Goal: Information Seeking & Learning: Learn about a topic

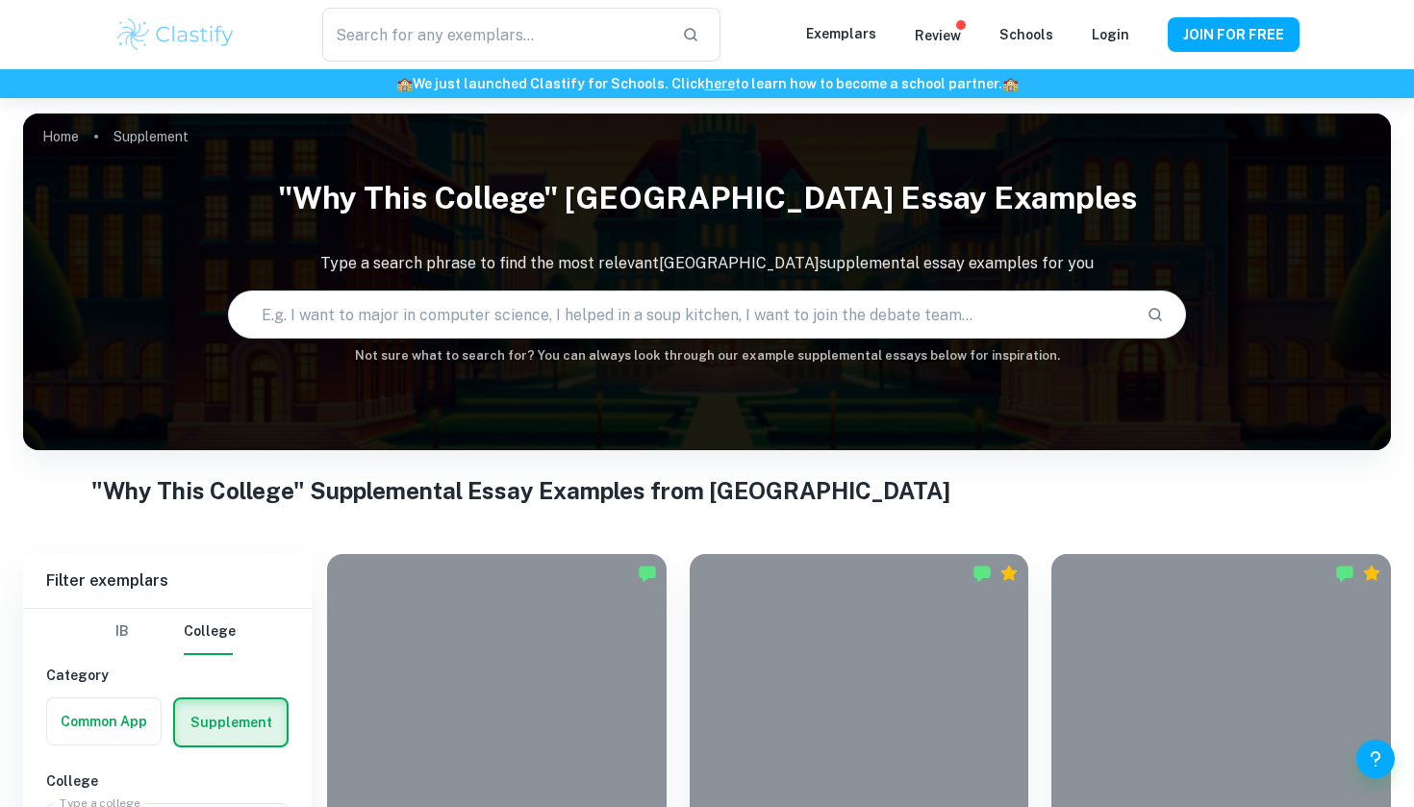
checkbox input "true"
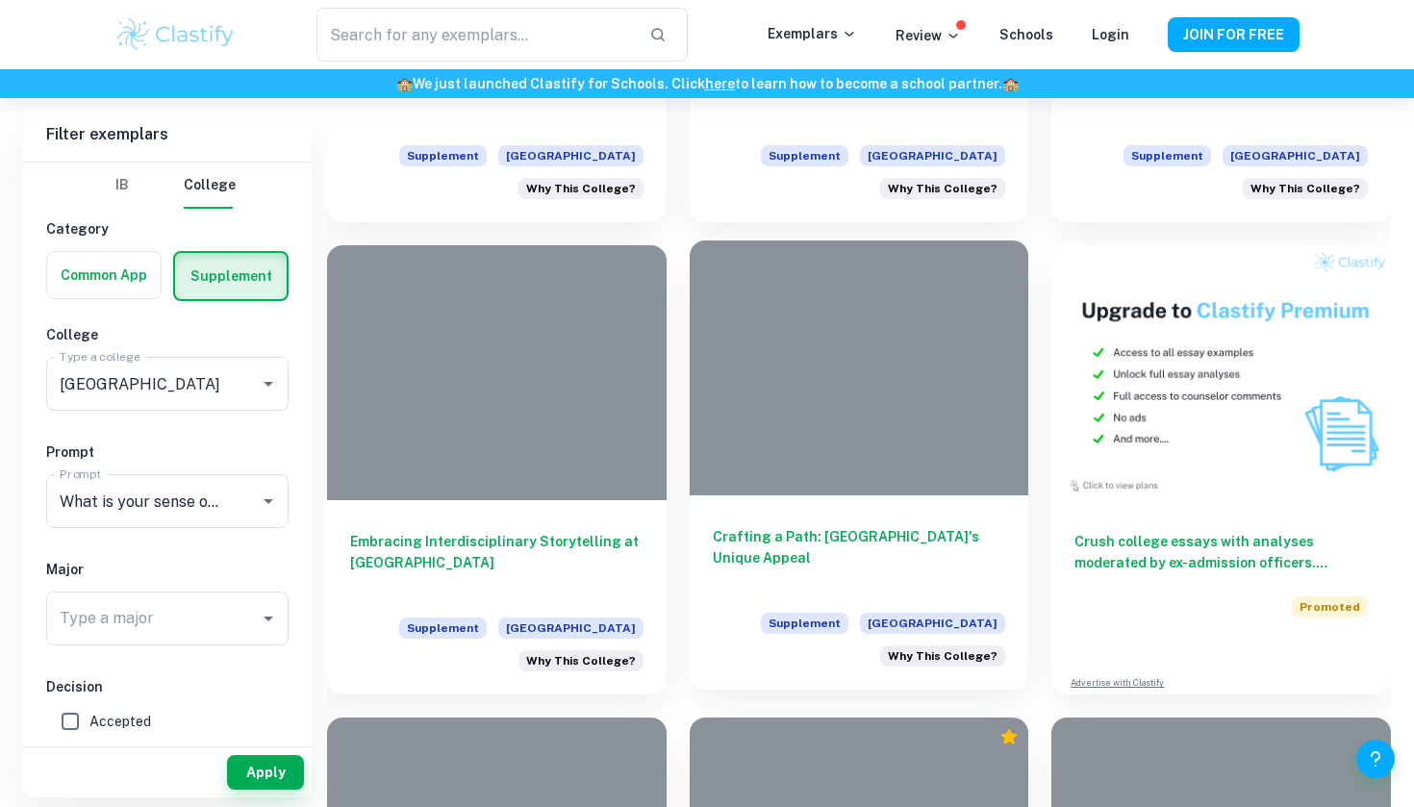
scroll to position [780, 0]
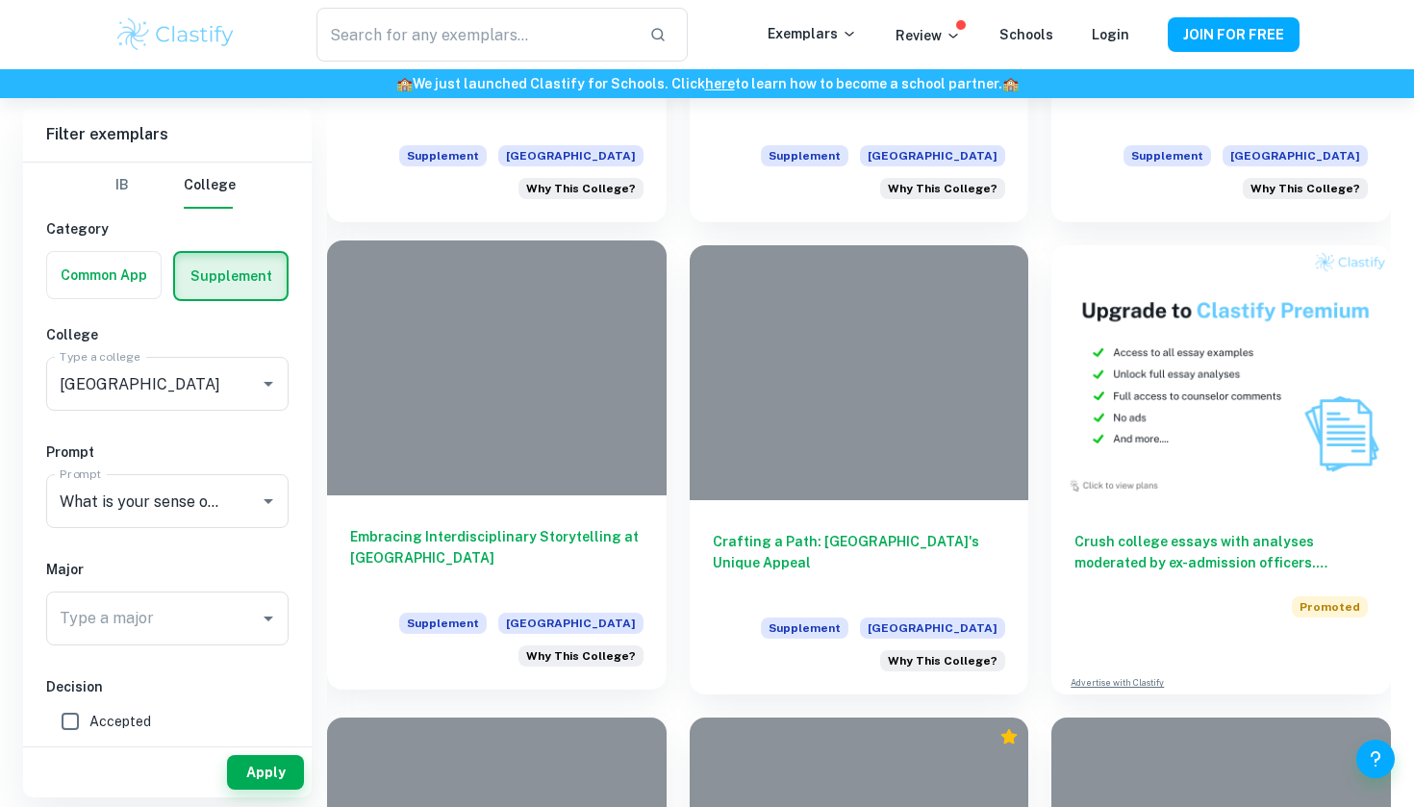
click at [573, 545] on h6 "Embracing Interdisciplinary Storytelling at [GEOGRAPHIC_DATA]" at bounding box center [496, 558] width 293 height 64
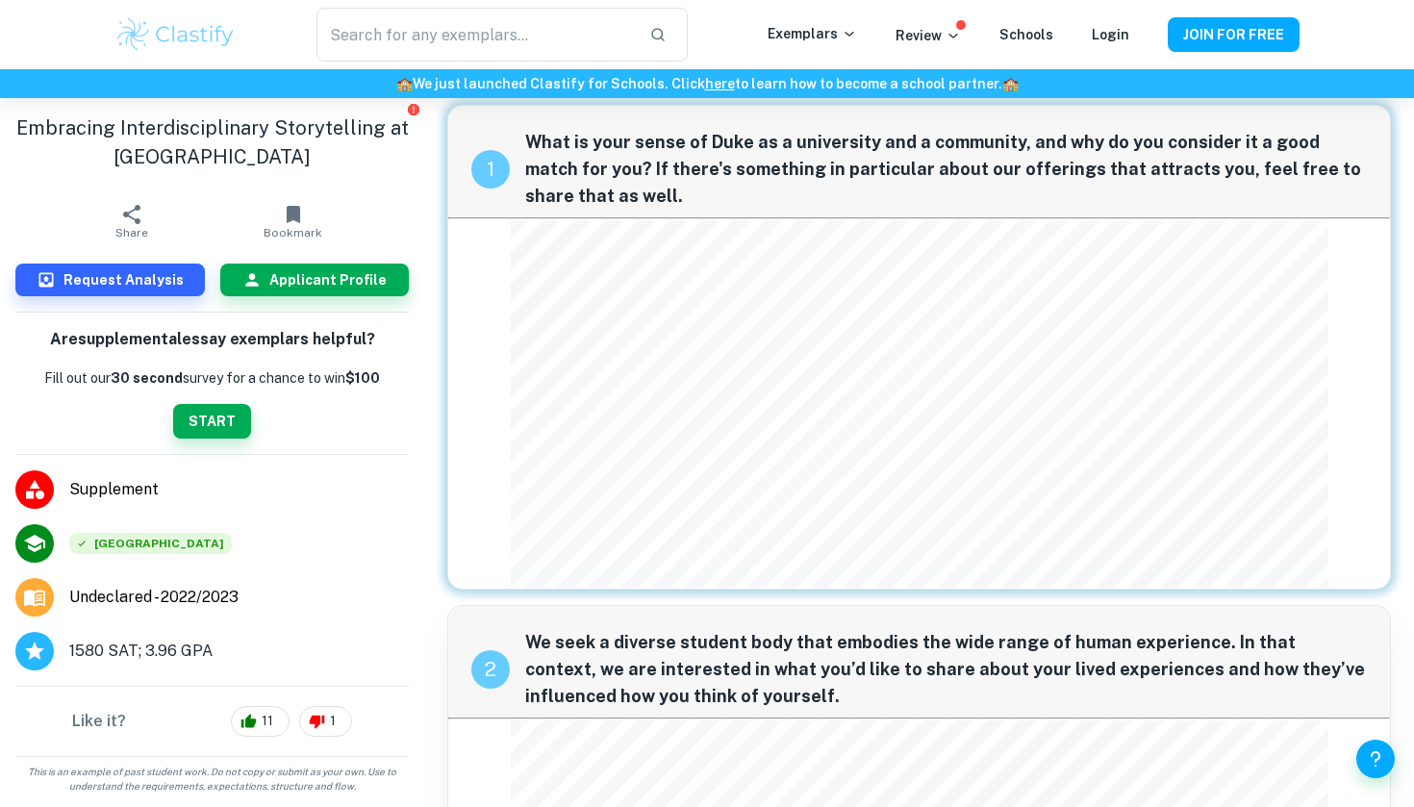
scroll to position [3, 0]
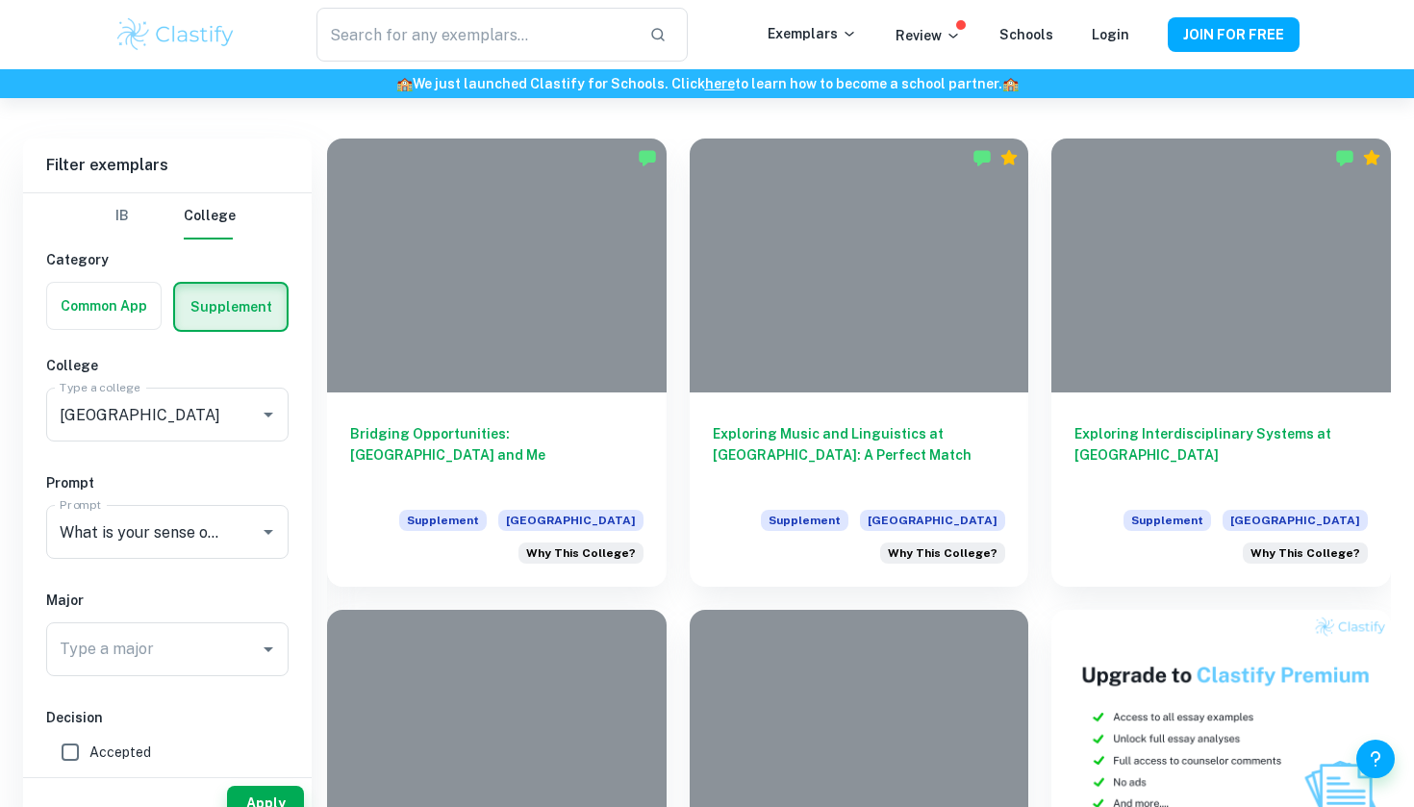
scroll to position [516, 0]
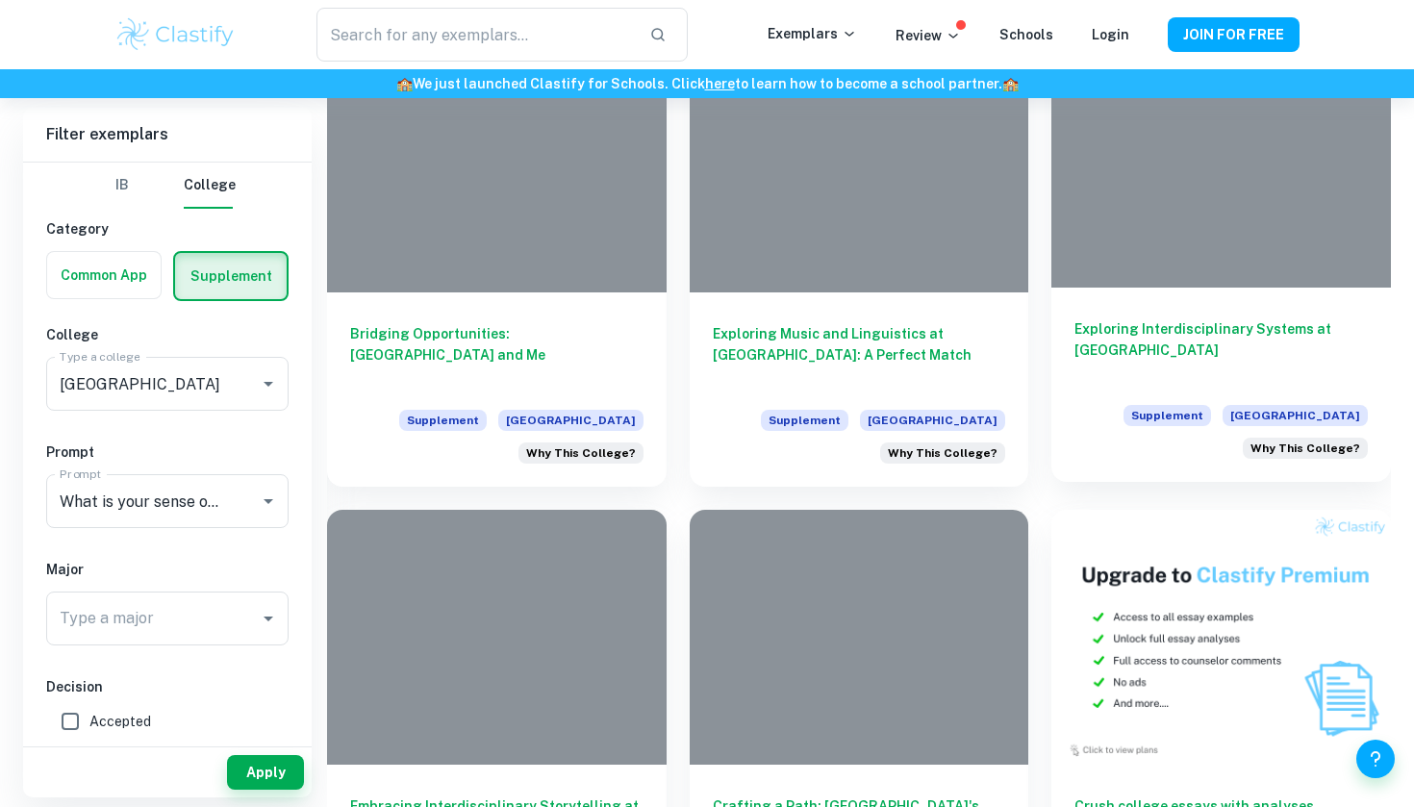
click at [1163, 316] on div "Exploring Interdisciplinary Systems at [GEOGRAPHIC_DATA] Supplement [GEOGRAPHIC…" at bounding box center [1222, 385] width 340 height 194
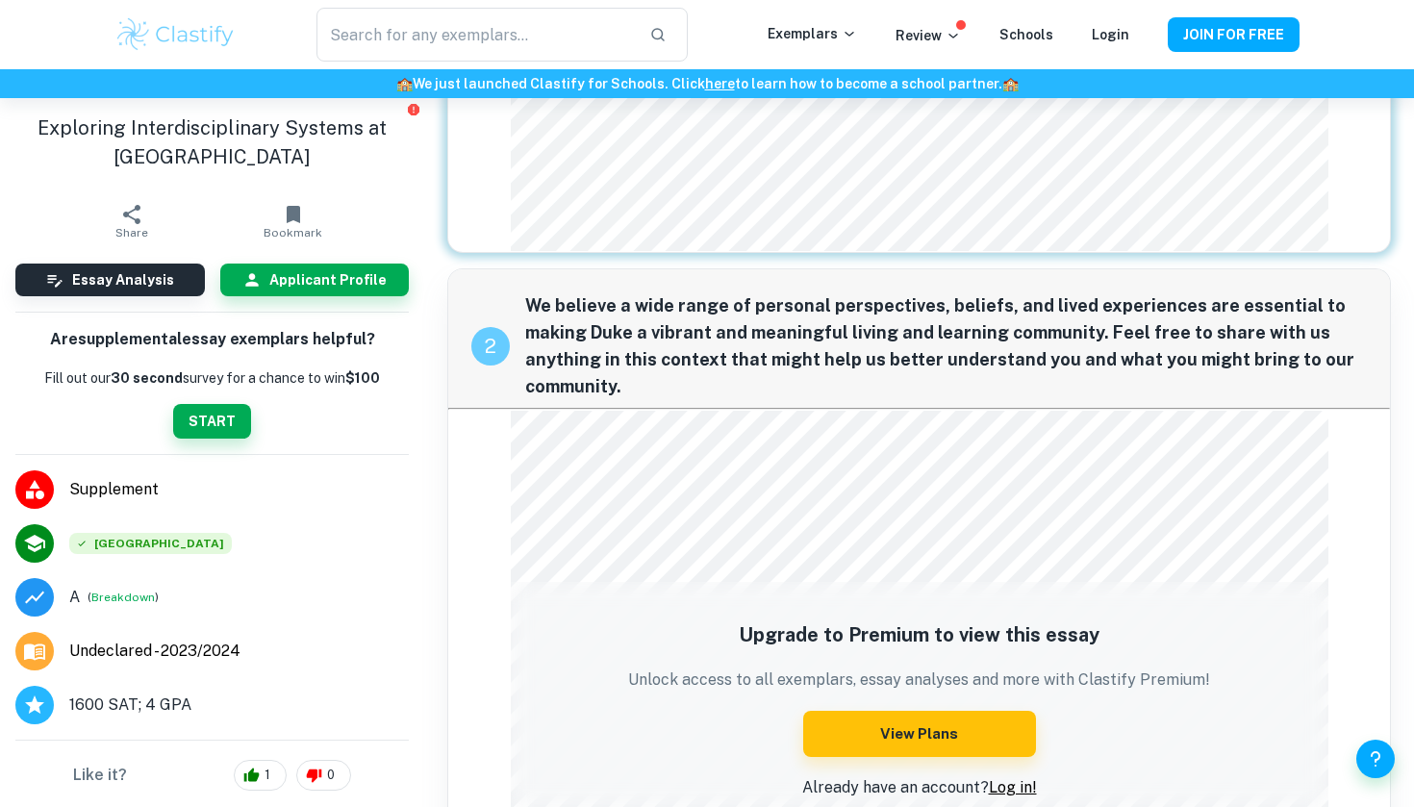
scroll to position [499, 0]
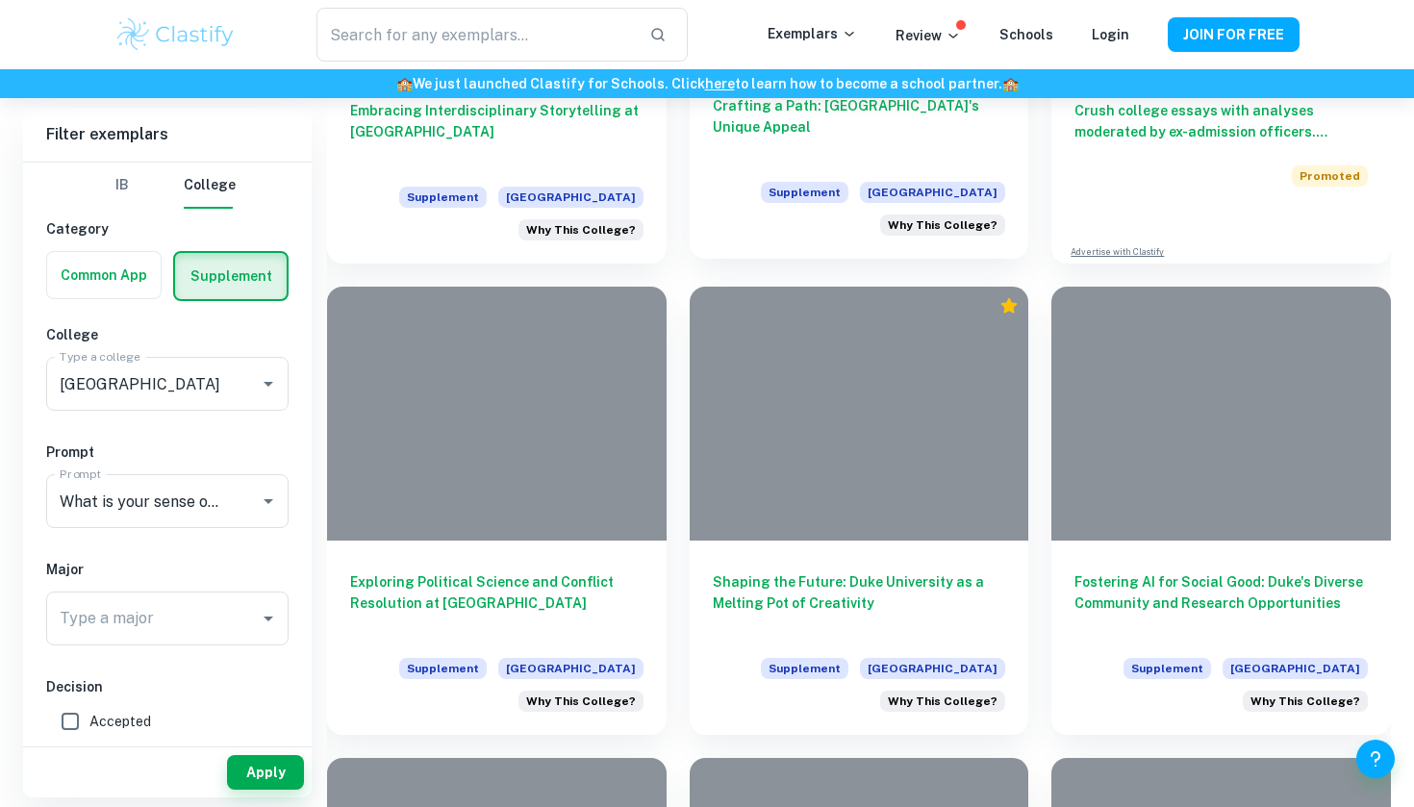
scroll to position [1423, 0]
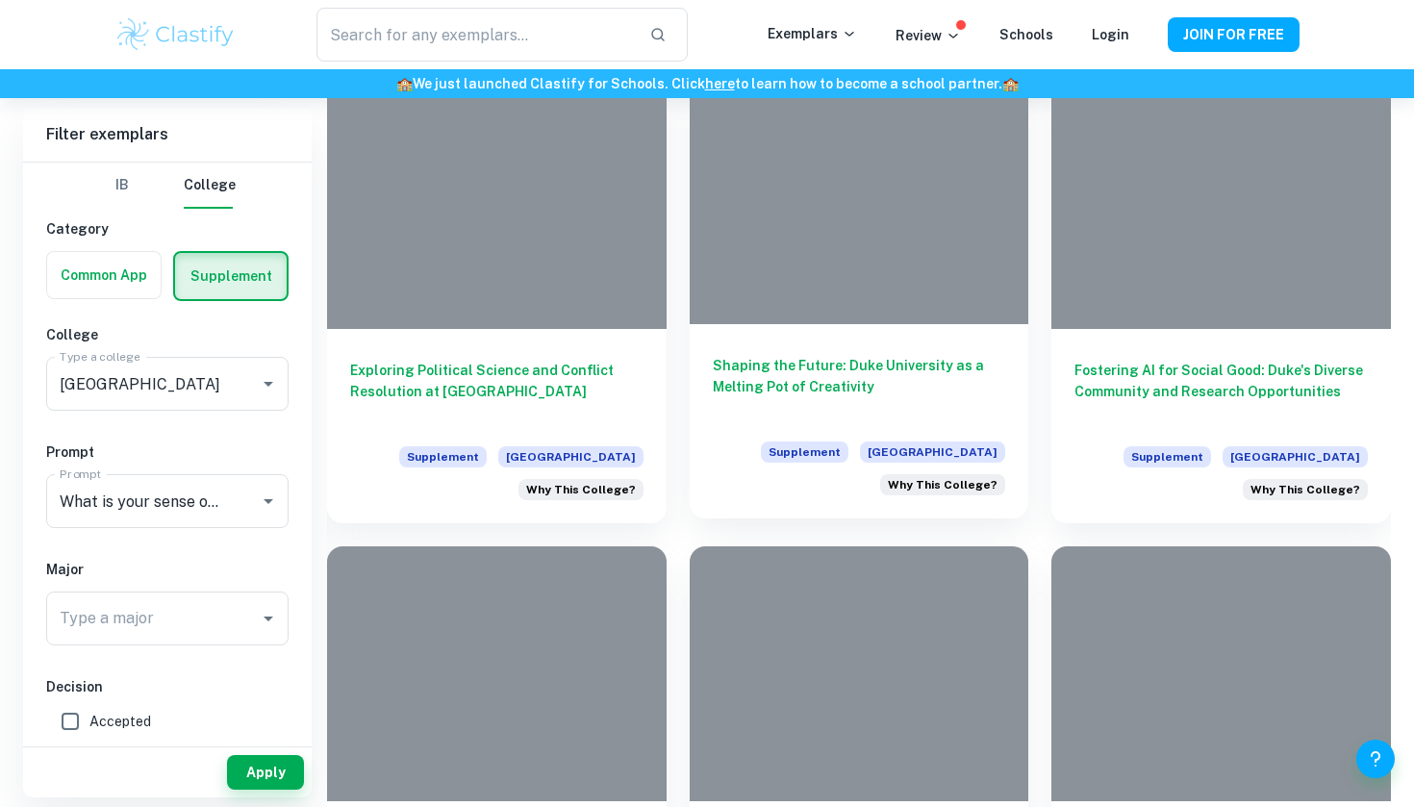
click at [744, 391] on h6 "Shaping the Future: Duke University as a Melting Pot of Creativity" at bounding box center [859, 387] width 293 height 64
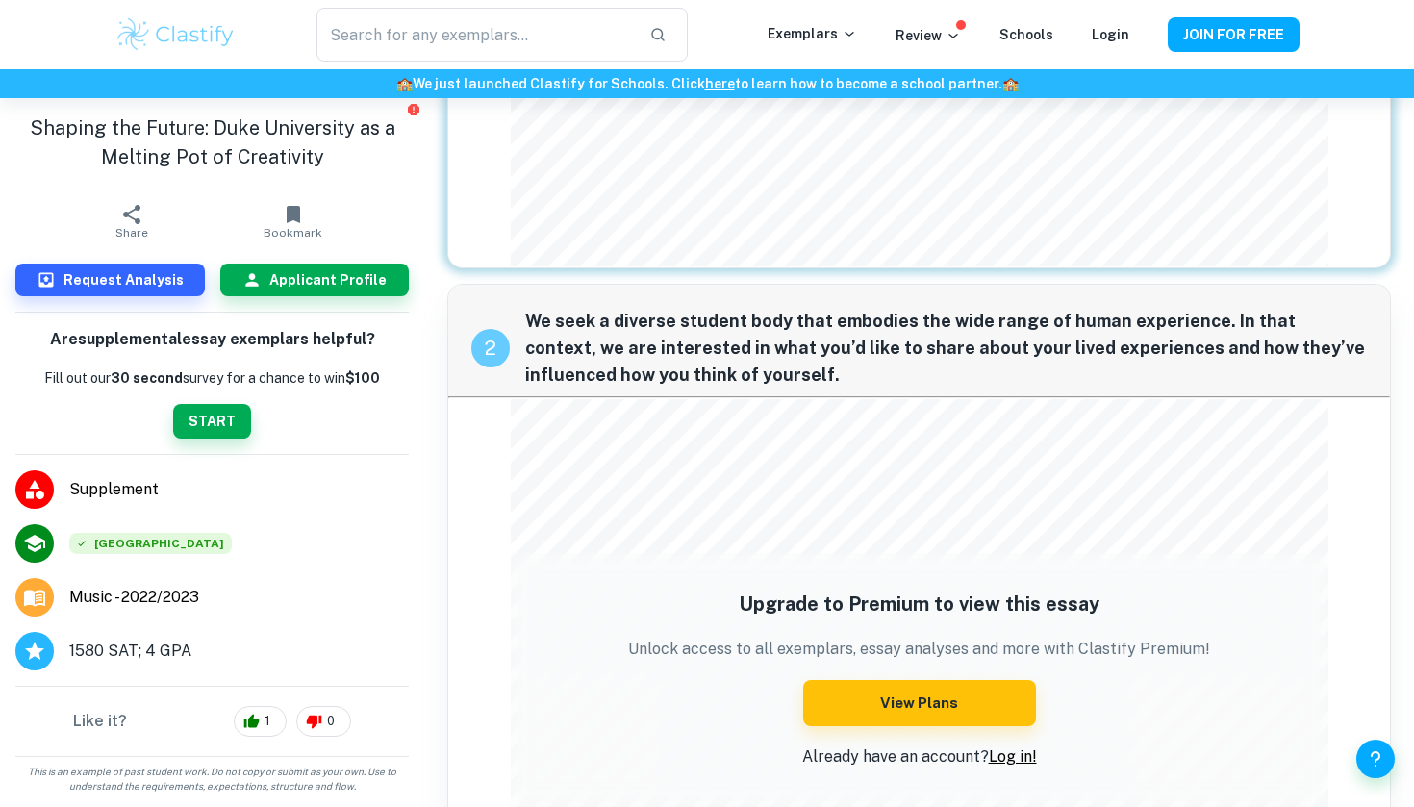
scroll to position [392, 0]
